Goal: Information Seeking & Learning: Find specific fact

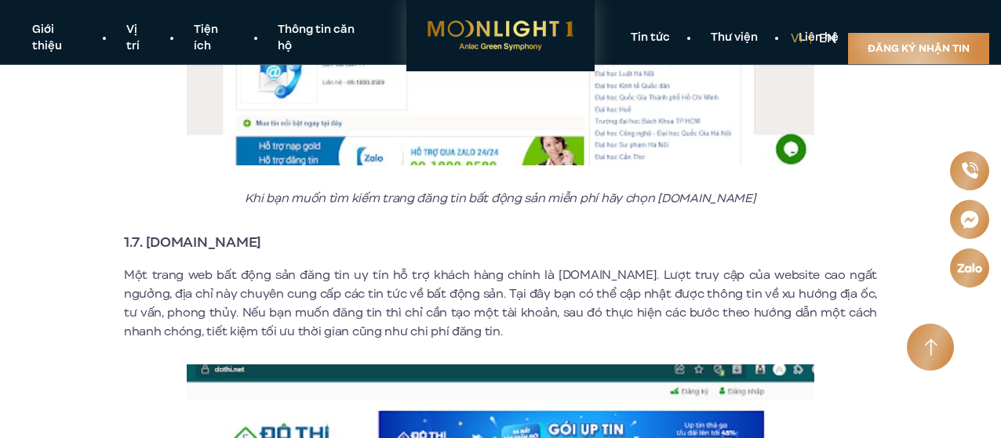
scroll to position [3765, 0]
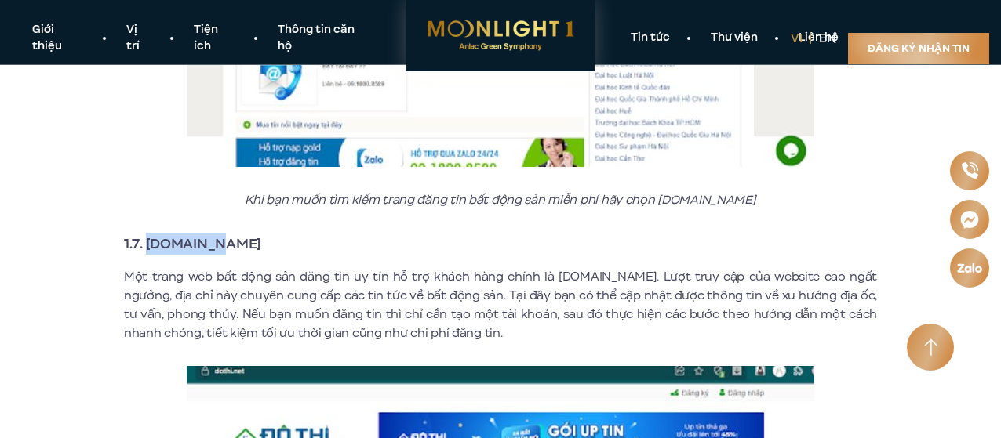
drag, startPoint x: 238, startPoint y: 225, endPoint x: 146, endPoint y: 230, distance: 91.9
click at [146, 233] on h3 "1.7. Dothi.net" at bounding box center [500, 244] width 753 height 22
copy strong "Dothi.net"
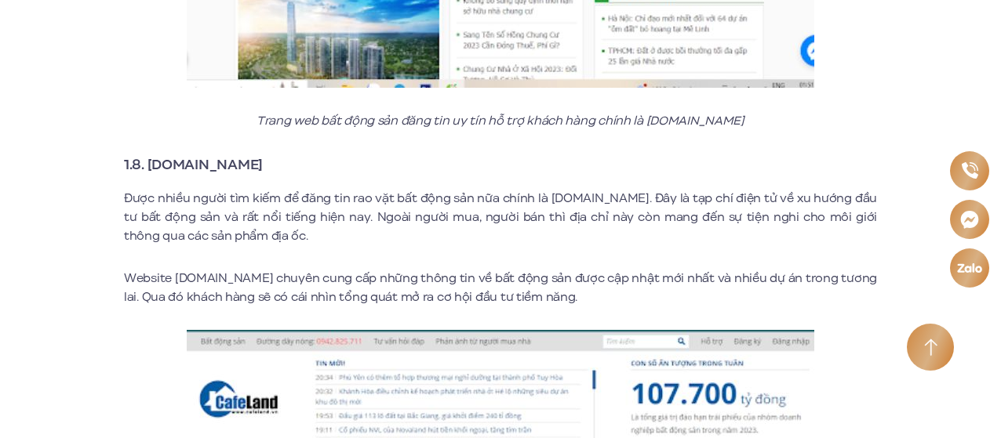
scroll to position [4549, 0]
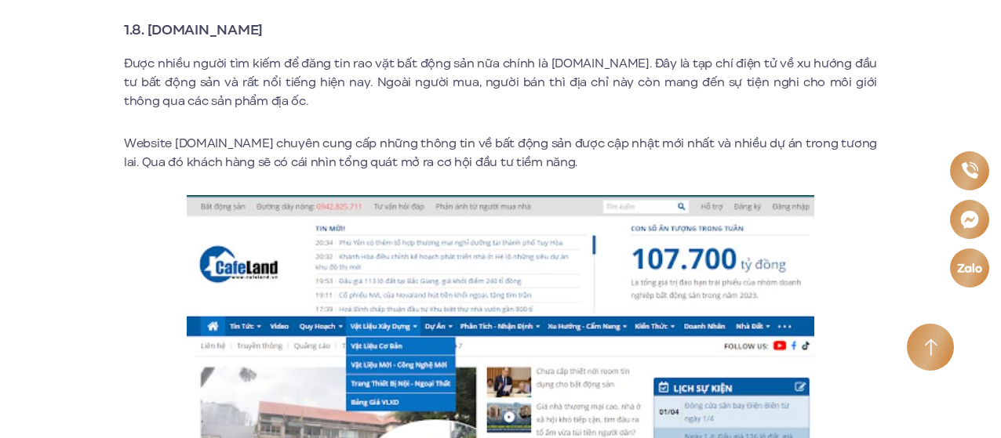
click at [162, 18] on link "Vị trí" at bounding box center [139, 9] width 67 height 33
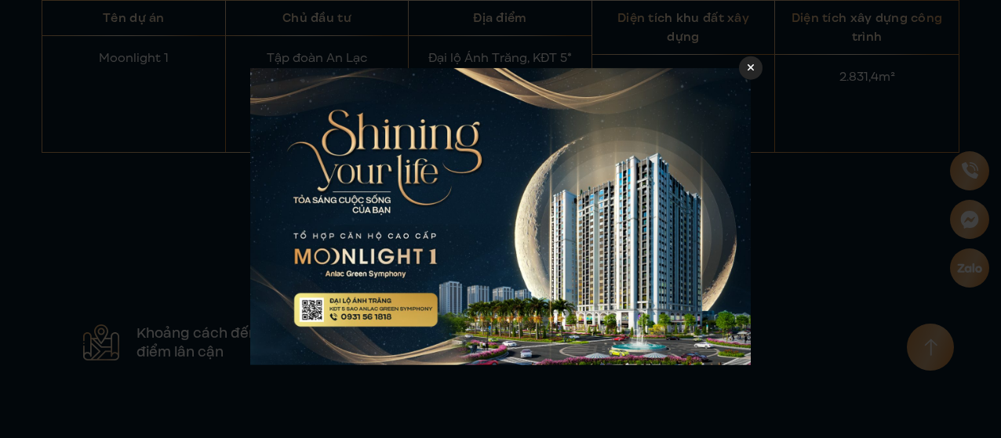
scroll to position [1704, 0]
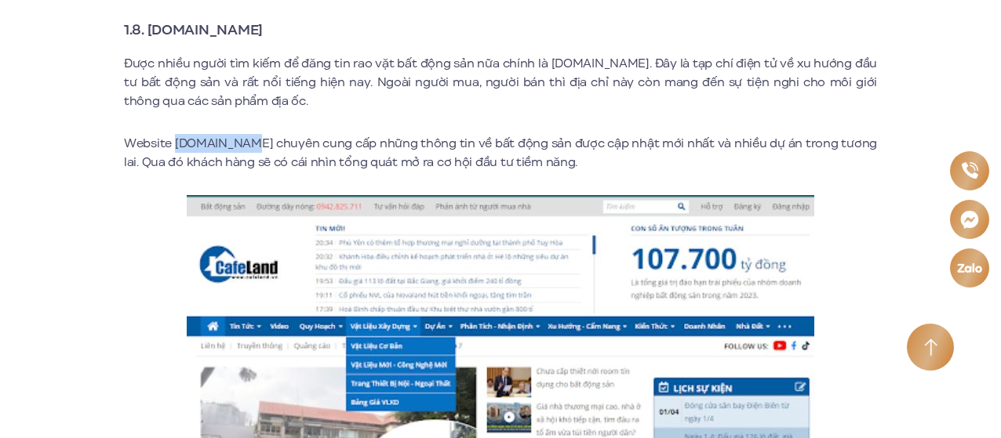
drag, startPoint x: 242, startPoint y: 129, endPoint x: 180, endPoint y: 128, distance: 62.0
click at [180, 134] on p "Website Cafeland.vn chuyên cung cấp những thông tin về bất động sản được cập nh…" at bounding box center [500, 153] width 753 height 38
copy p "Cafeland.vn"
